Goal: Obtain resource: Download file/media

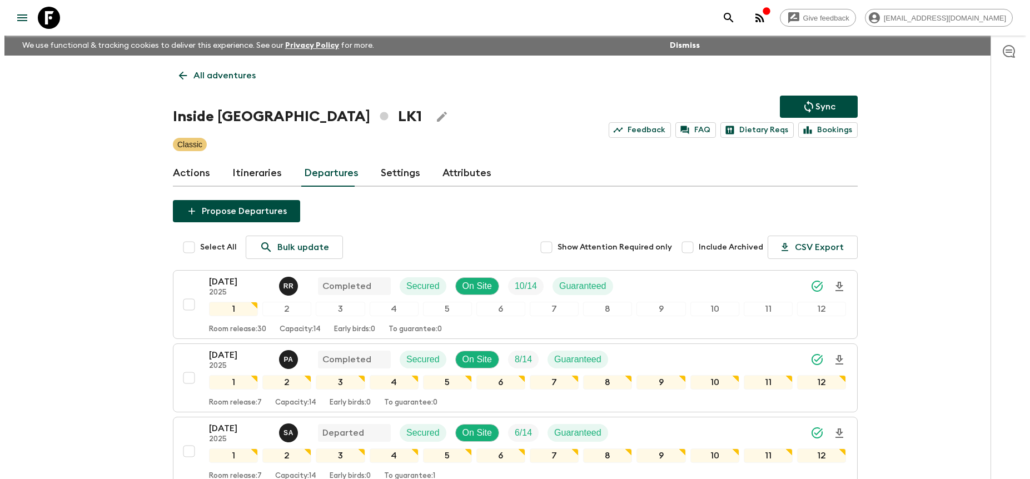
scroll to position [626, 0]
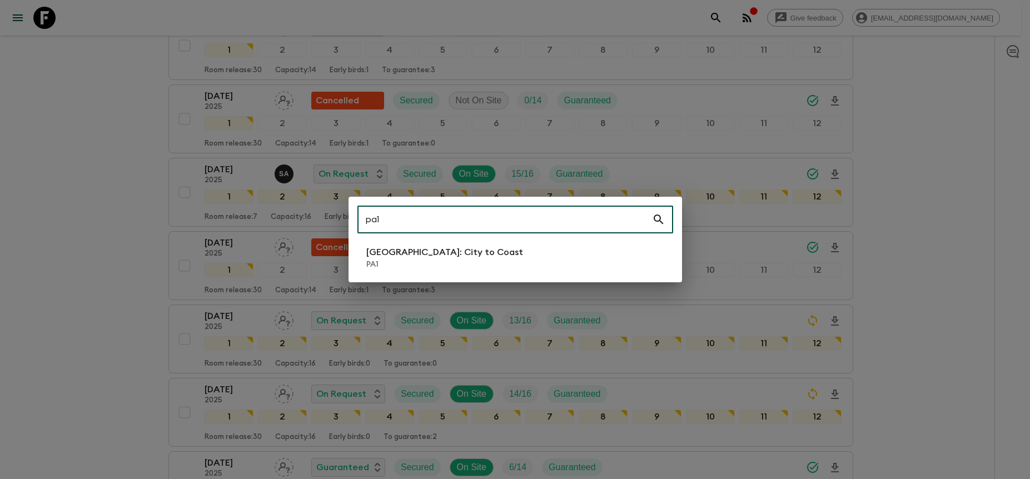
type input "pa1"
click at [490, 263] on li "[GEOGRAPHIC_DATA]: City to [GEOGRAPHIC_DATA]" at bounding box center [515, 257] width 316 height 31
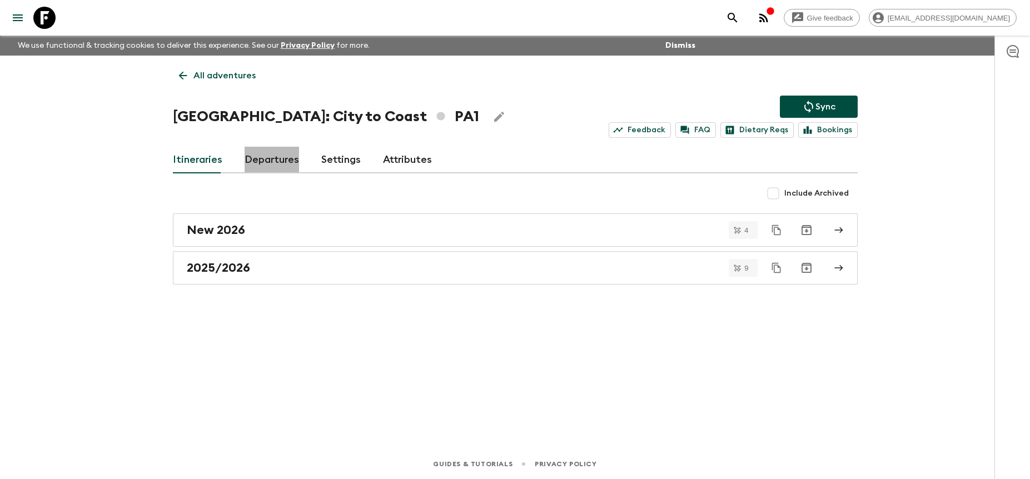
click at [272, 167] on link "Departures" at bounding box center [272, 160] width 54 height 27
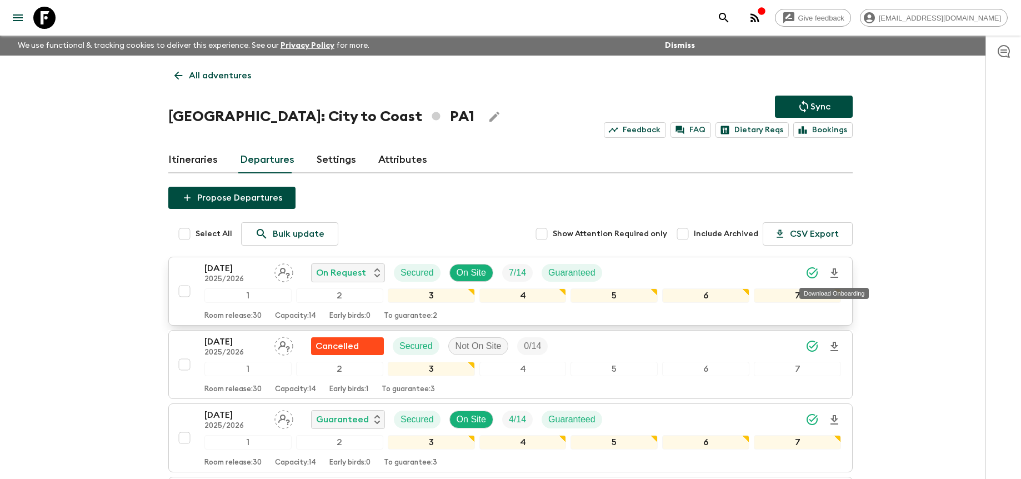
click at [834, 270] on icon "Download Onboarding" at bounding box center [835, 272] width 8 height 9
